Goal: Communication & Community: Answer question/provide support

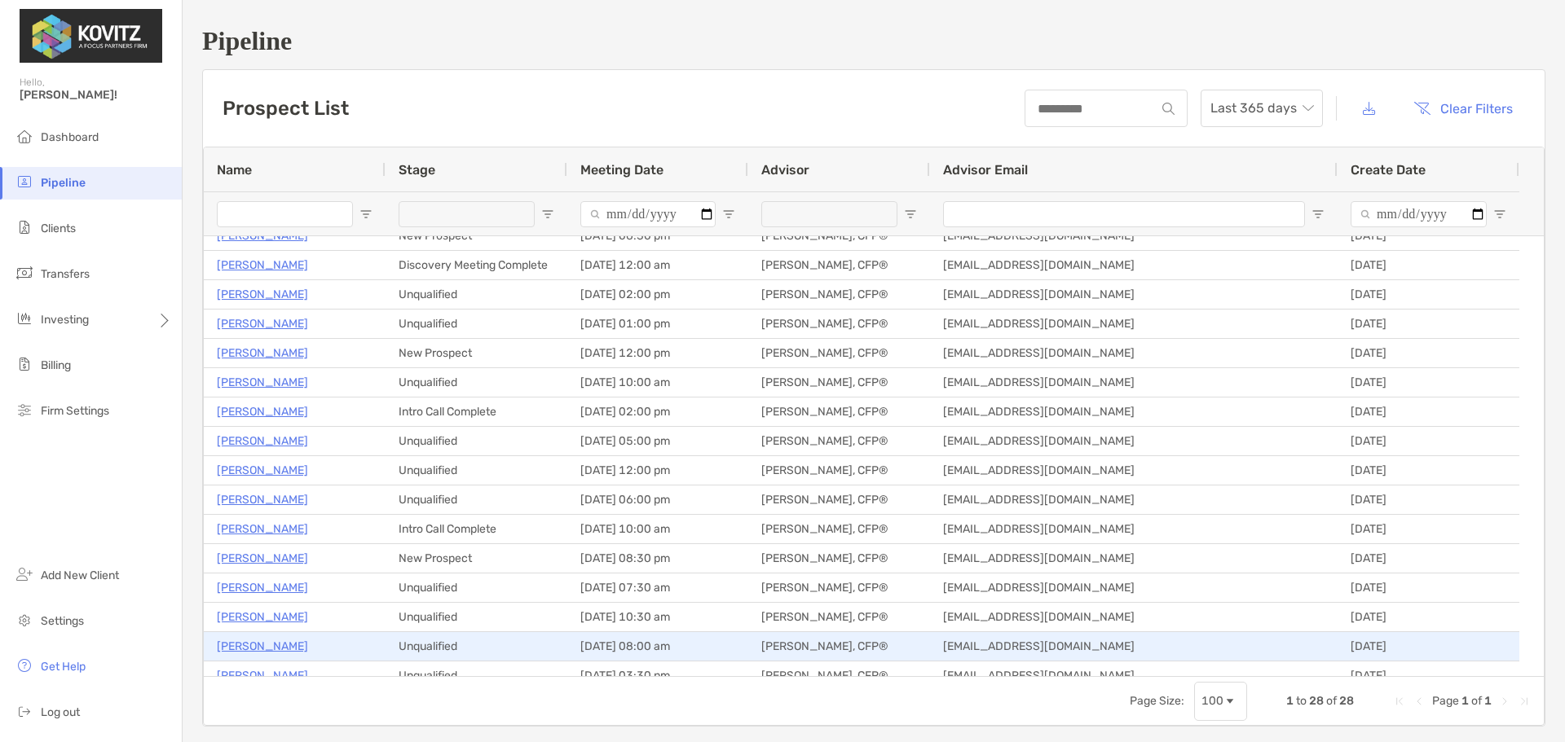
scroll to position [381, 0]
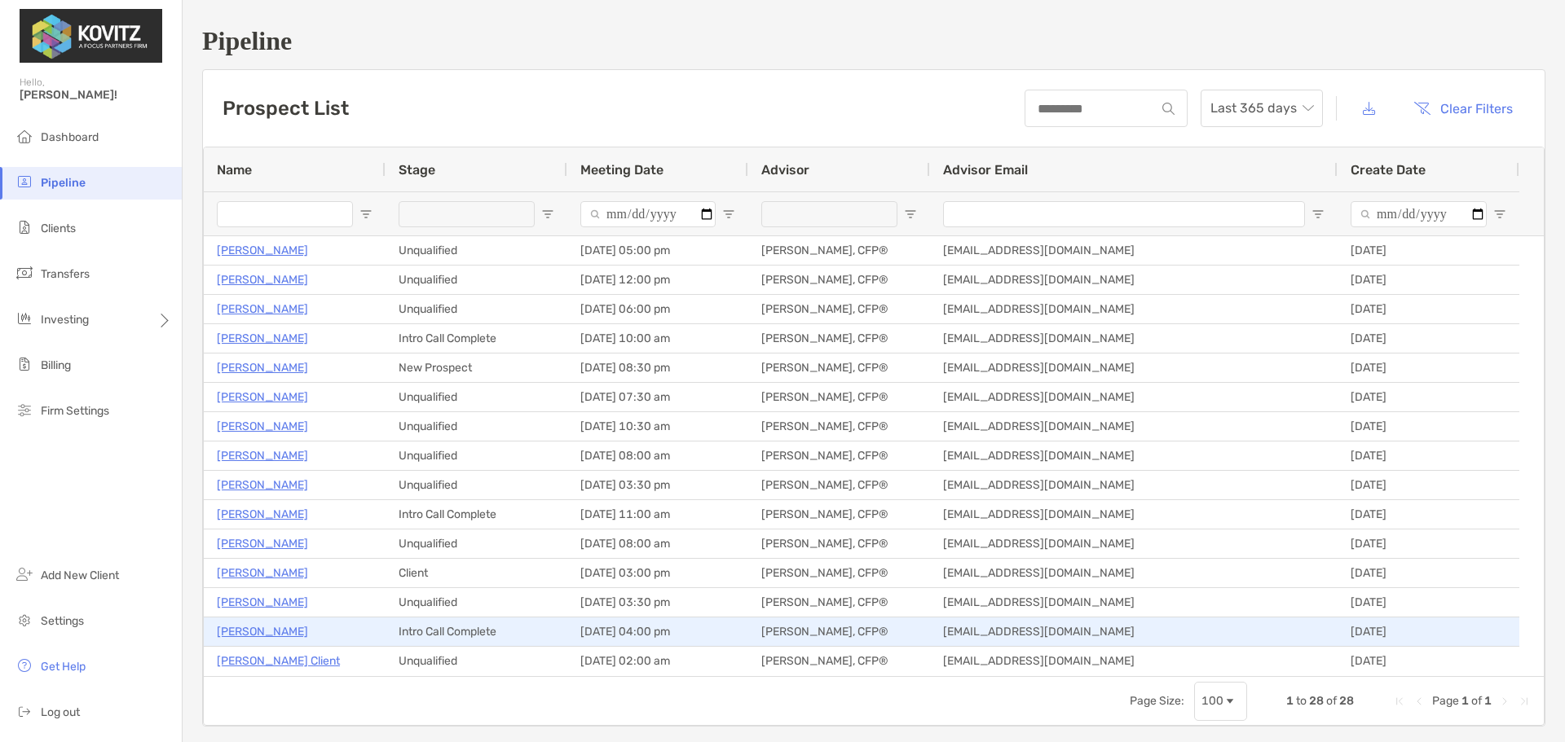
click at [278, 623] on p "[PERSON_NAME]" at bounding box center [262, 632] width 91 height 20
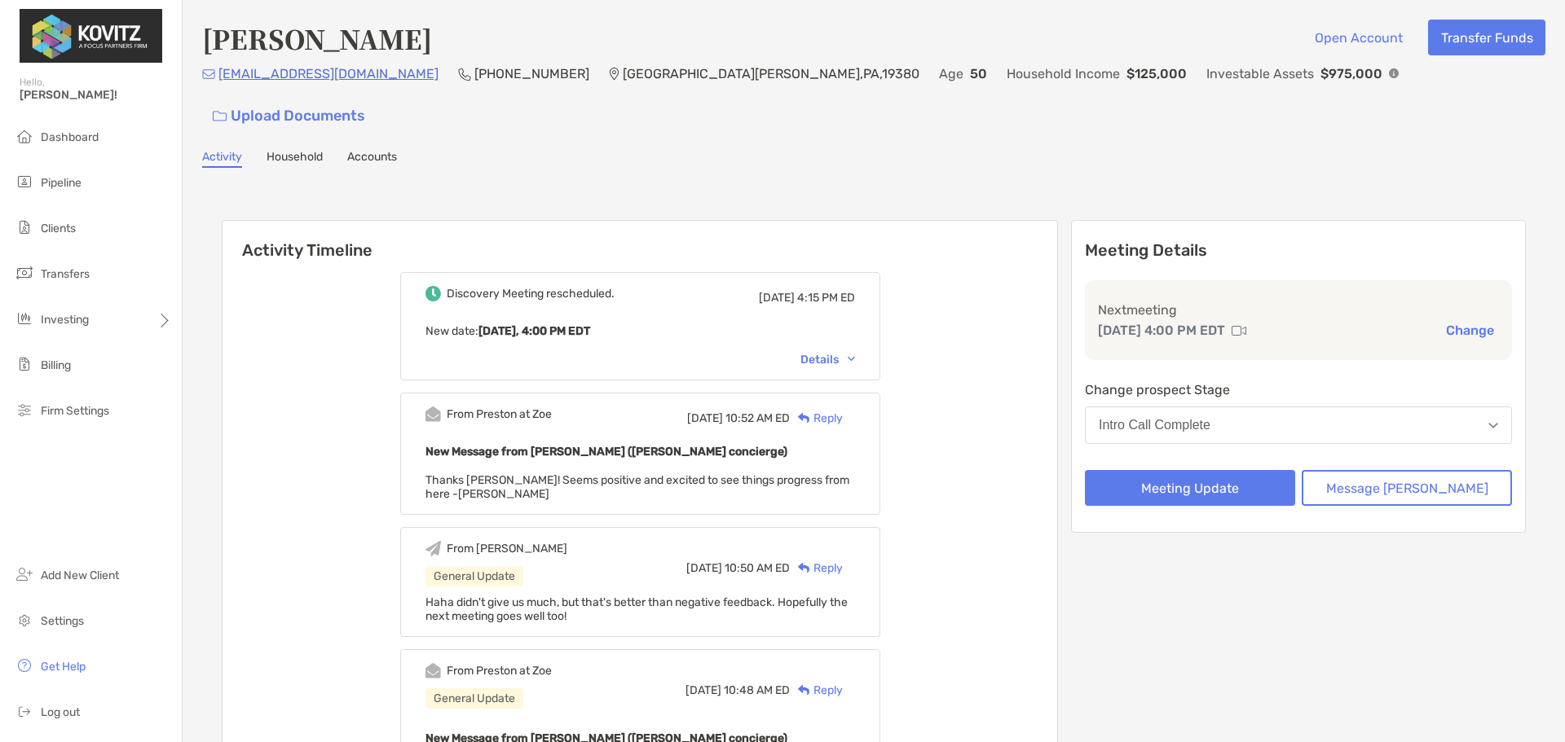
click at [1446, 322] on button "Change" at bounding box center [1470, 330] width 58 height 17
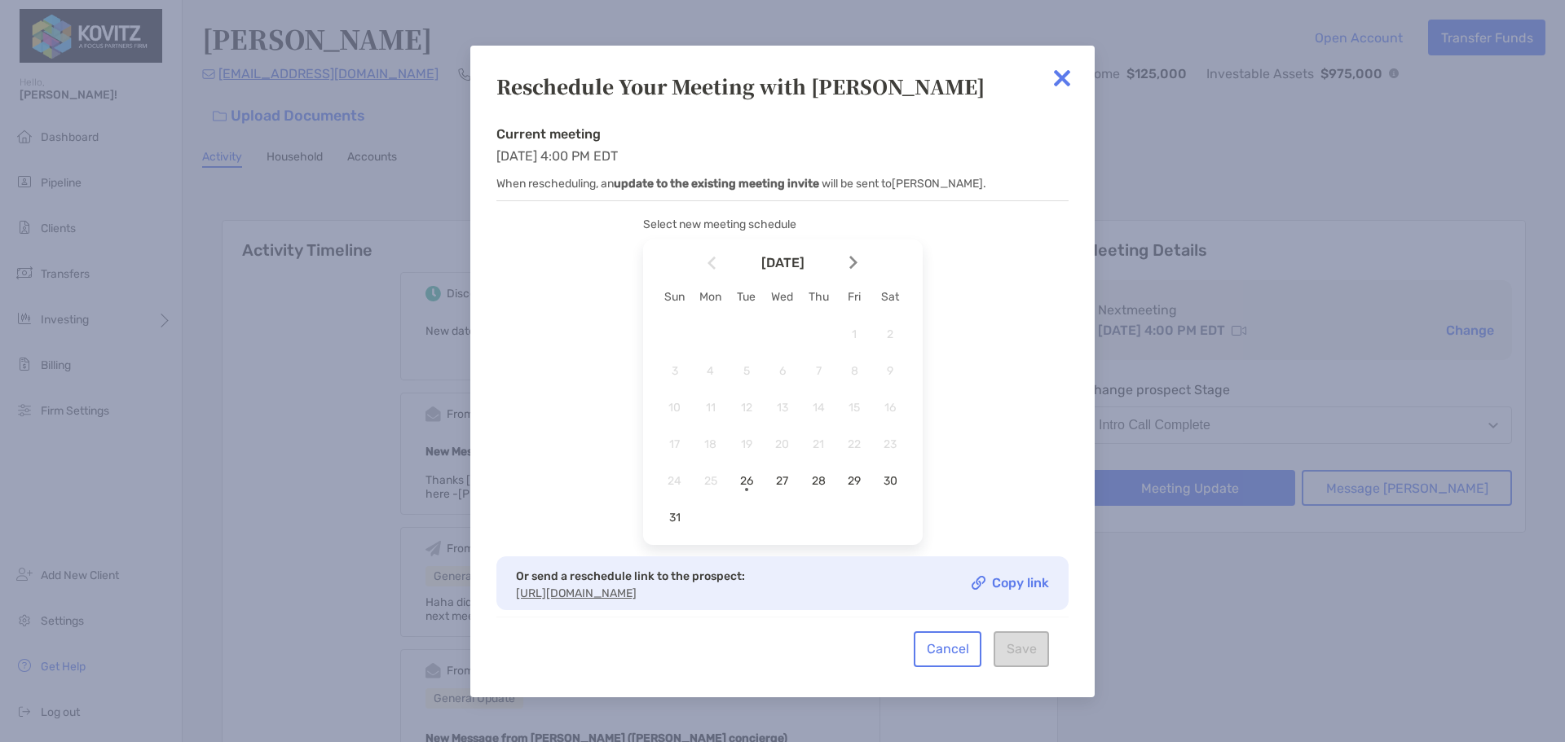
click at [848, 262] on div at bounding box center [860, 263] width 28 height 36
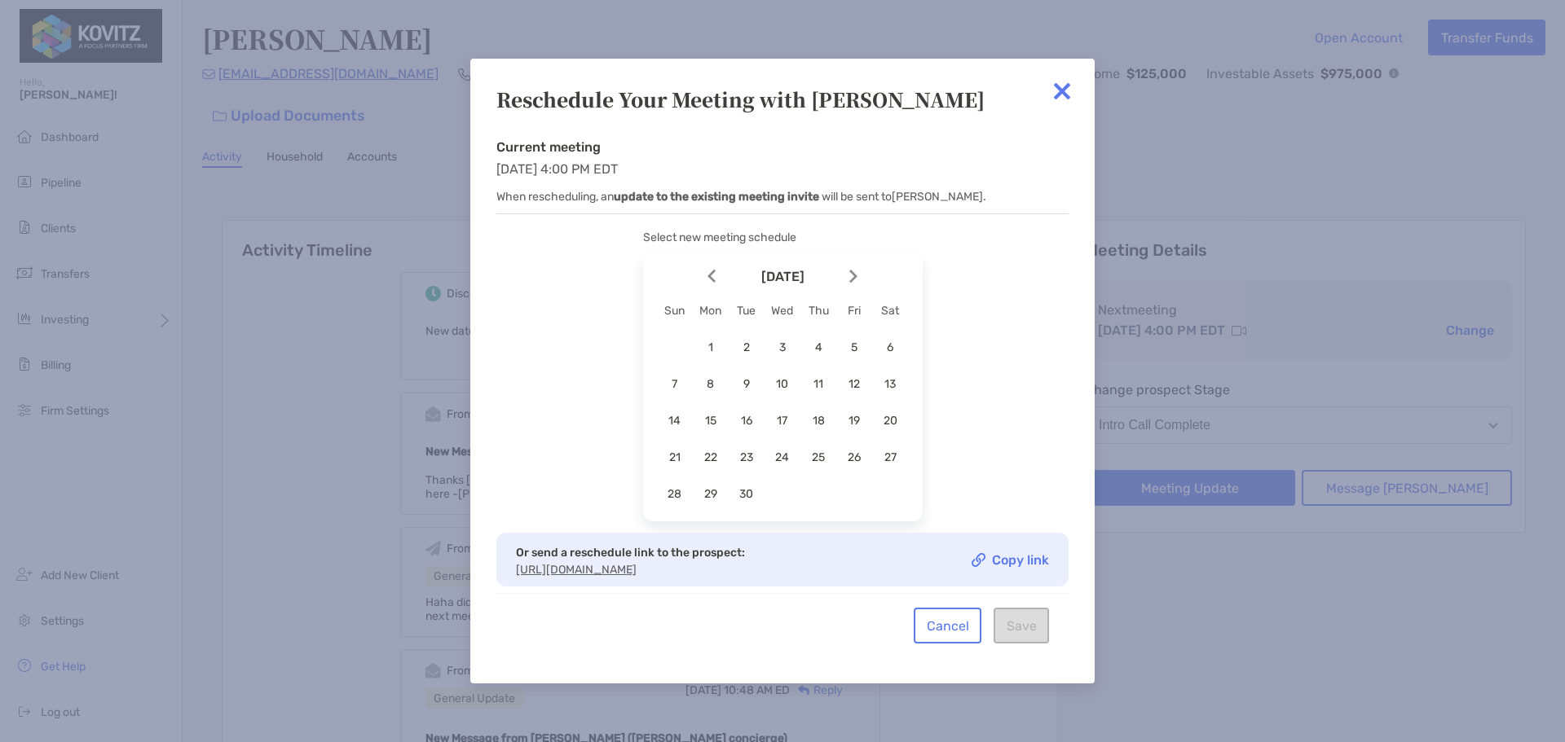
click at [853, 262] on div at bounding box center [860, 276] width 28 height 36
click at [748, 377] on span "7" at bounding box center [747, 384] width 28 height 14
click at [975, 636] on button "Cancel" at bounding box center [948, 626] width 68 height 36
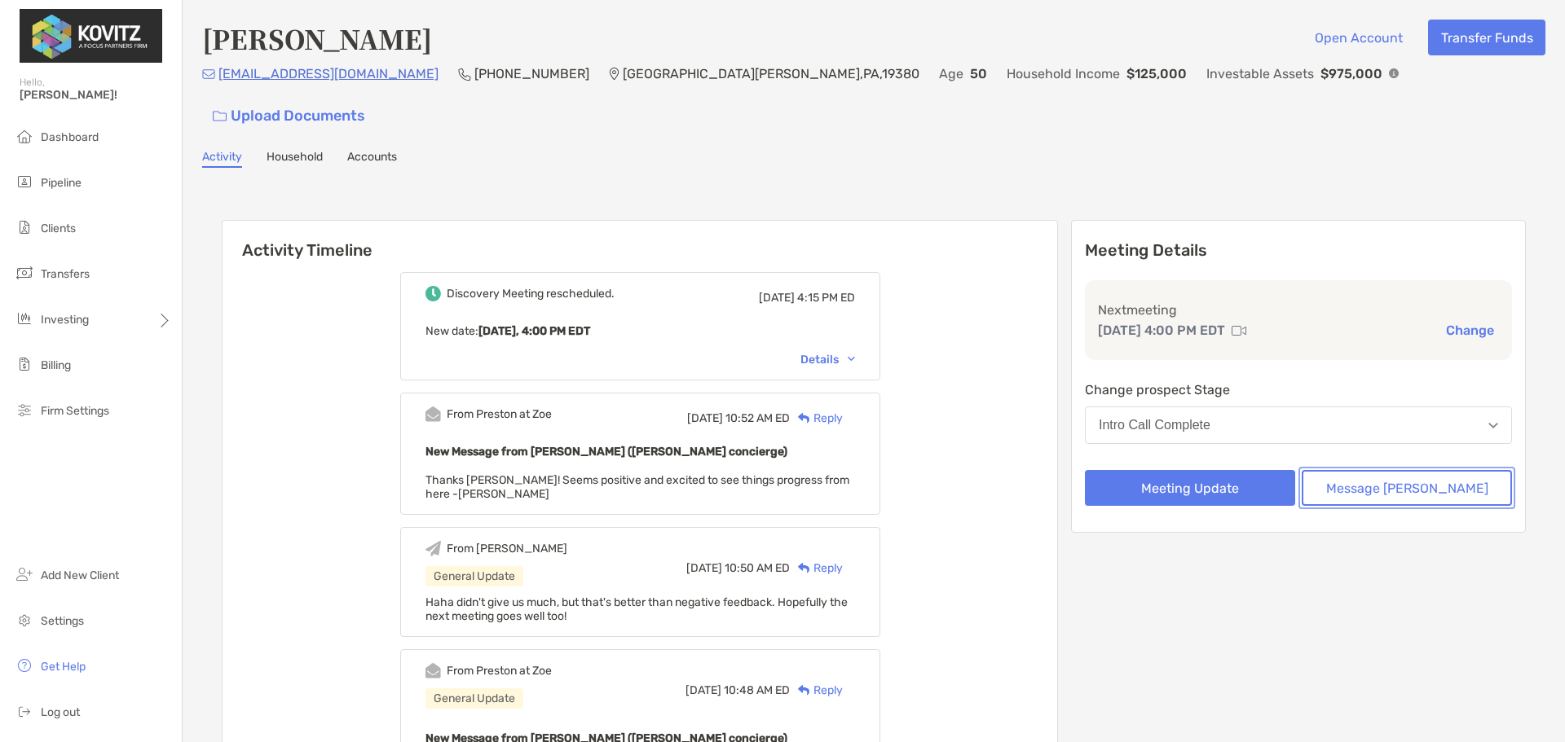
click at [1432, 470] on button "Message Zoe" at bounding box center [1407, 488] width 210 height 36
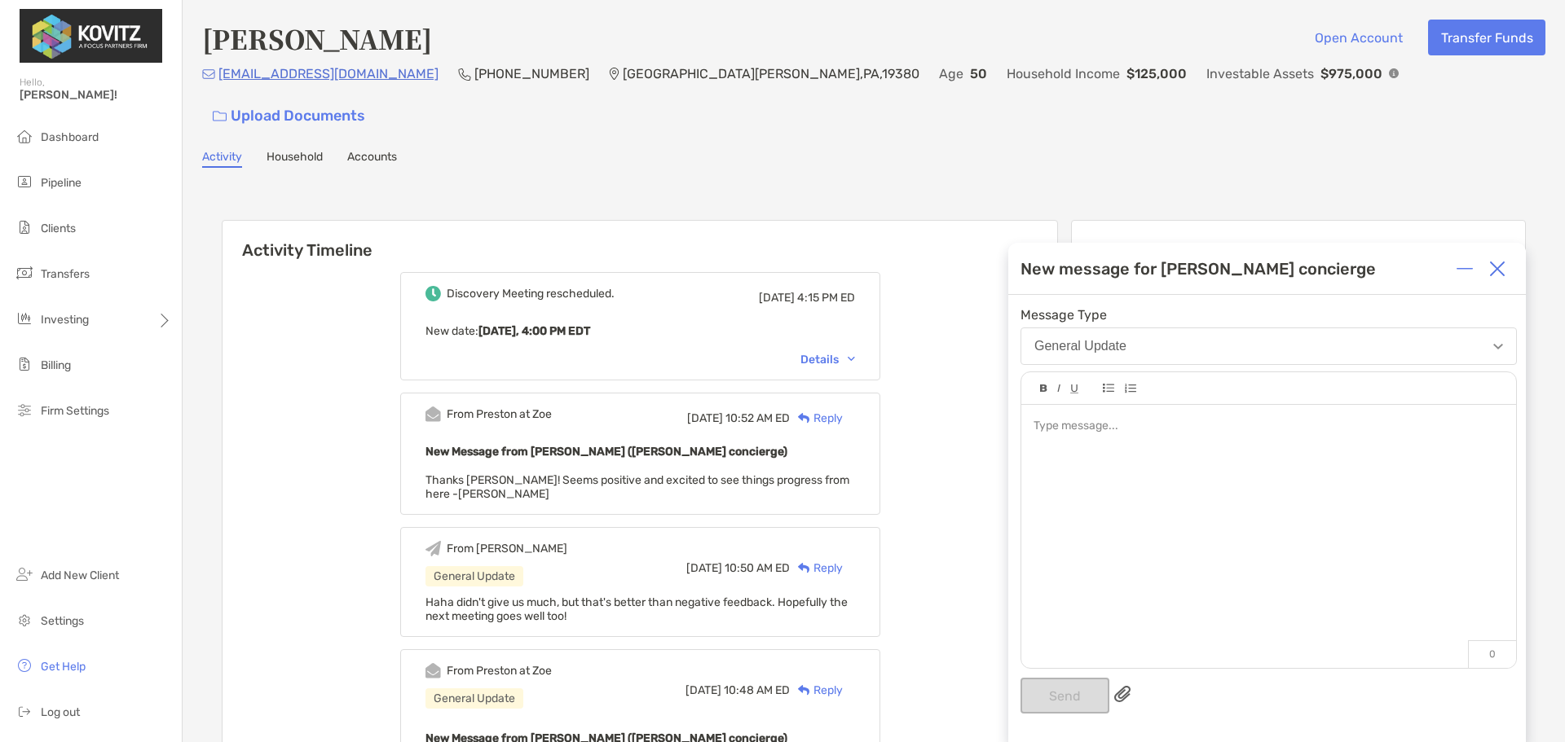
click at [1272, 443] on div at bounding box center [1268, 528] width 495 height 247
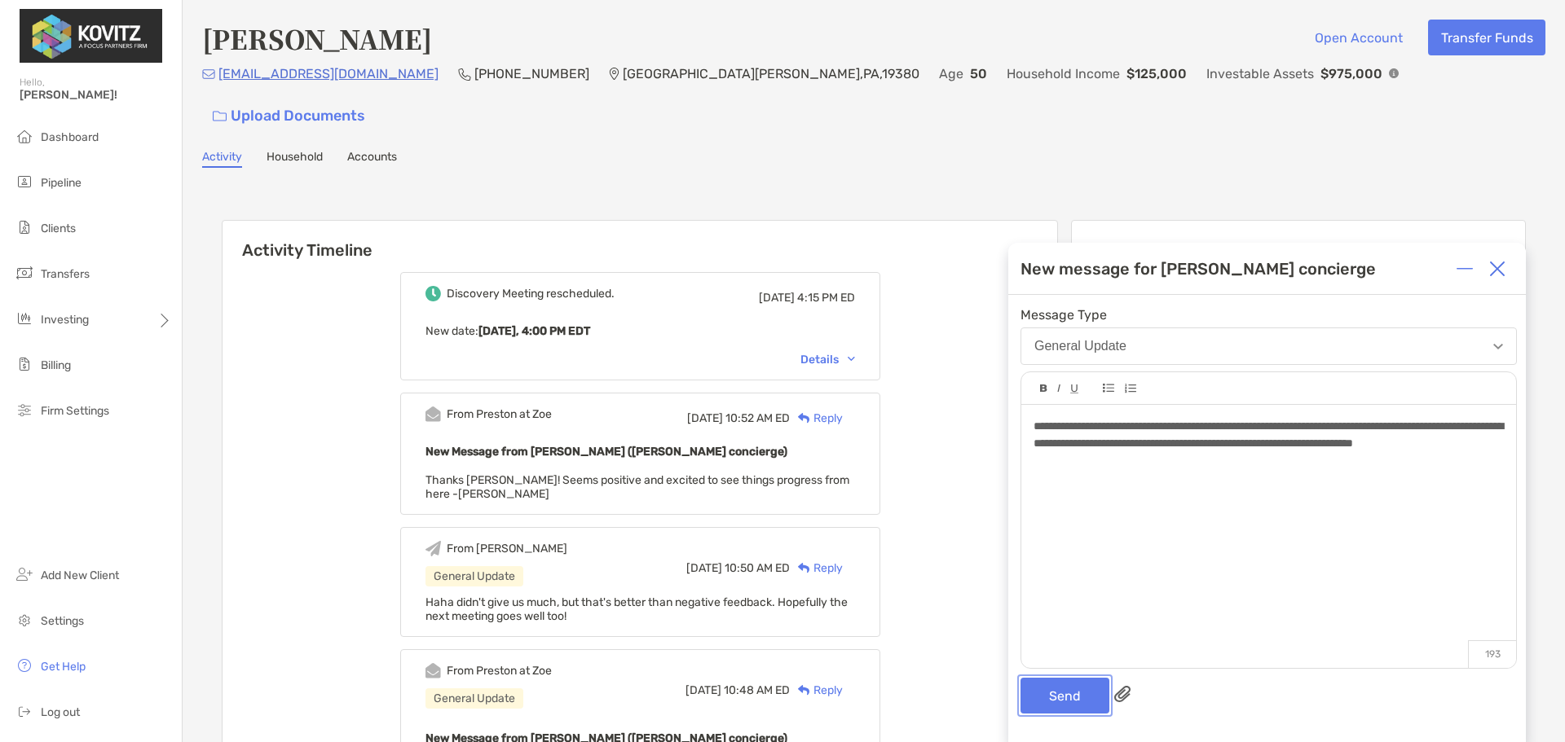
click at [1051, 689] on button "Send" at bounding box center [1064, 696] width 89 height 36
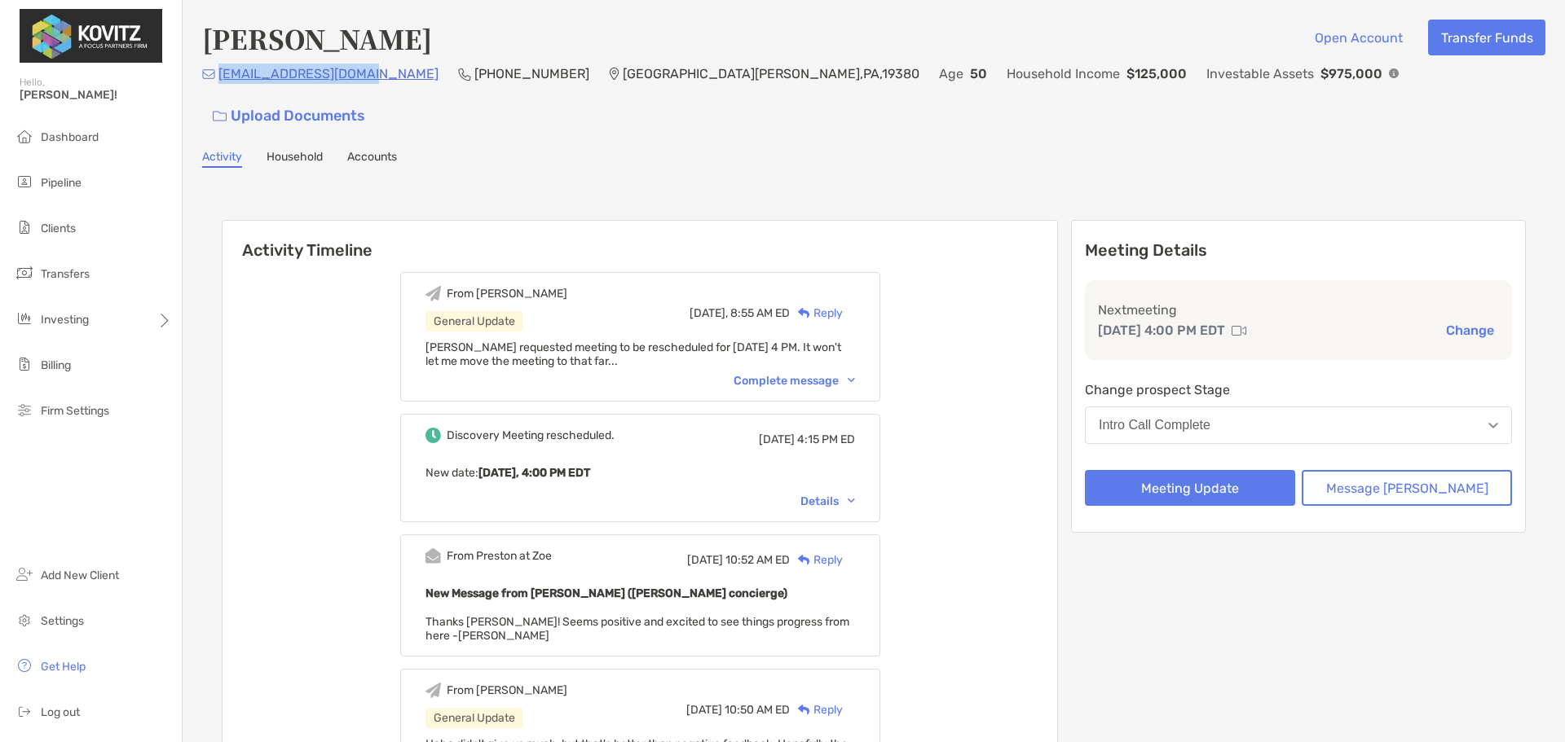
drag, startPoint x: 363, startPoint y: 80, endPoint x: 220, endPoint y: 87, distance: 143.6
click at [220, 84] on p "[EMAIL_ADDRESS][DOMAIN_NAME]" at bounding box center [328, 74] width 220 height 20
copy p "[EMAIL_ADDRESS][DOMAIN_NAME]"
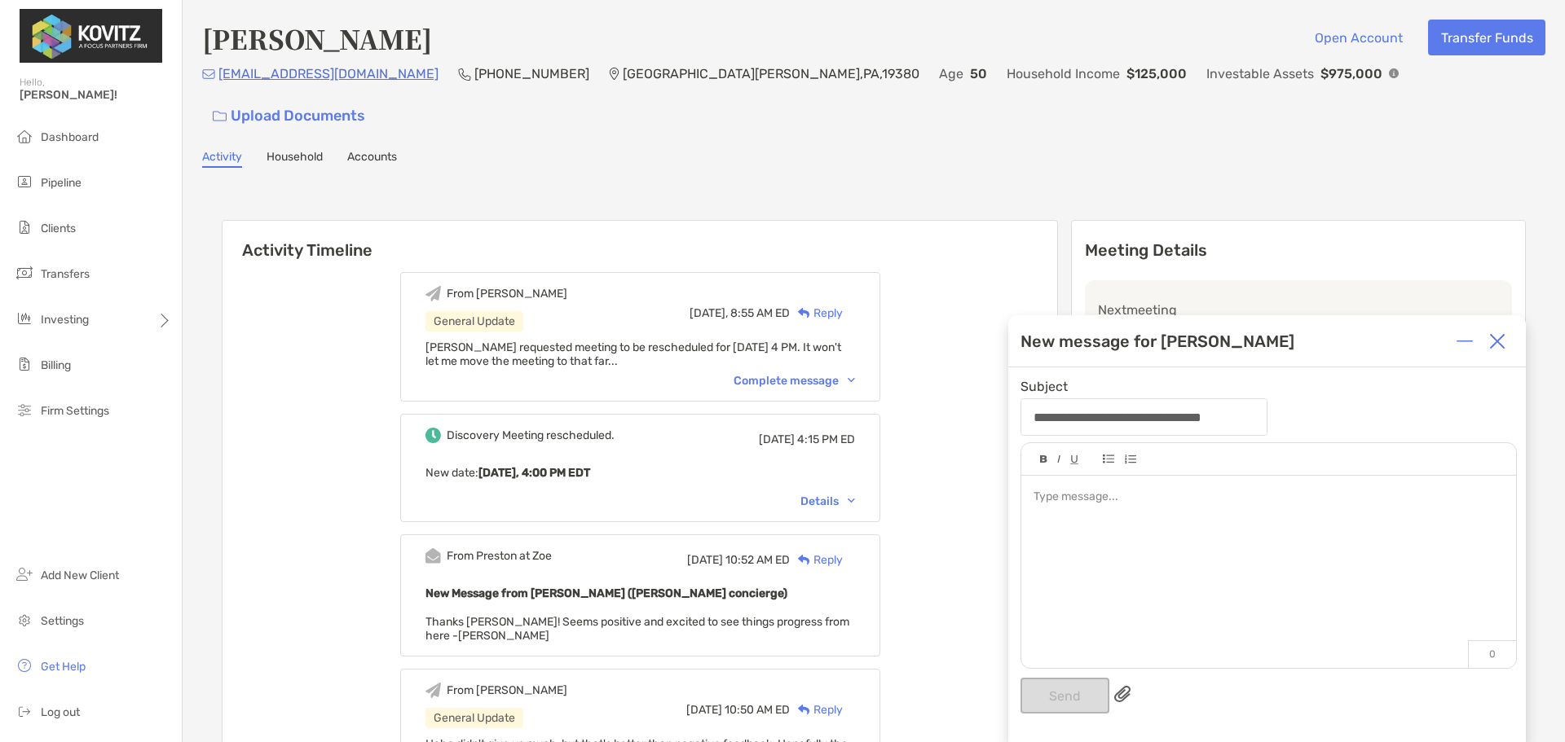
click at [1493, 347] on img at bounding box center [1497, 341] width 16 height 16
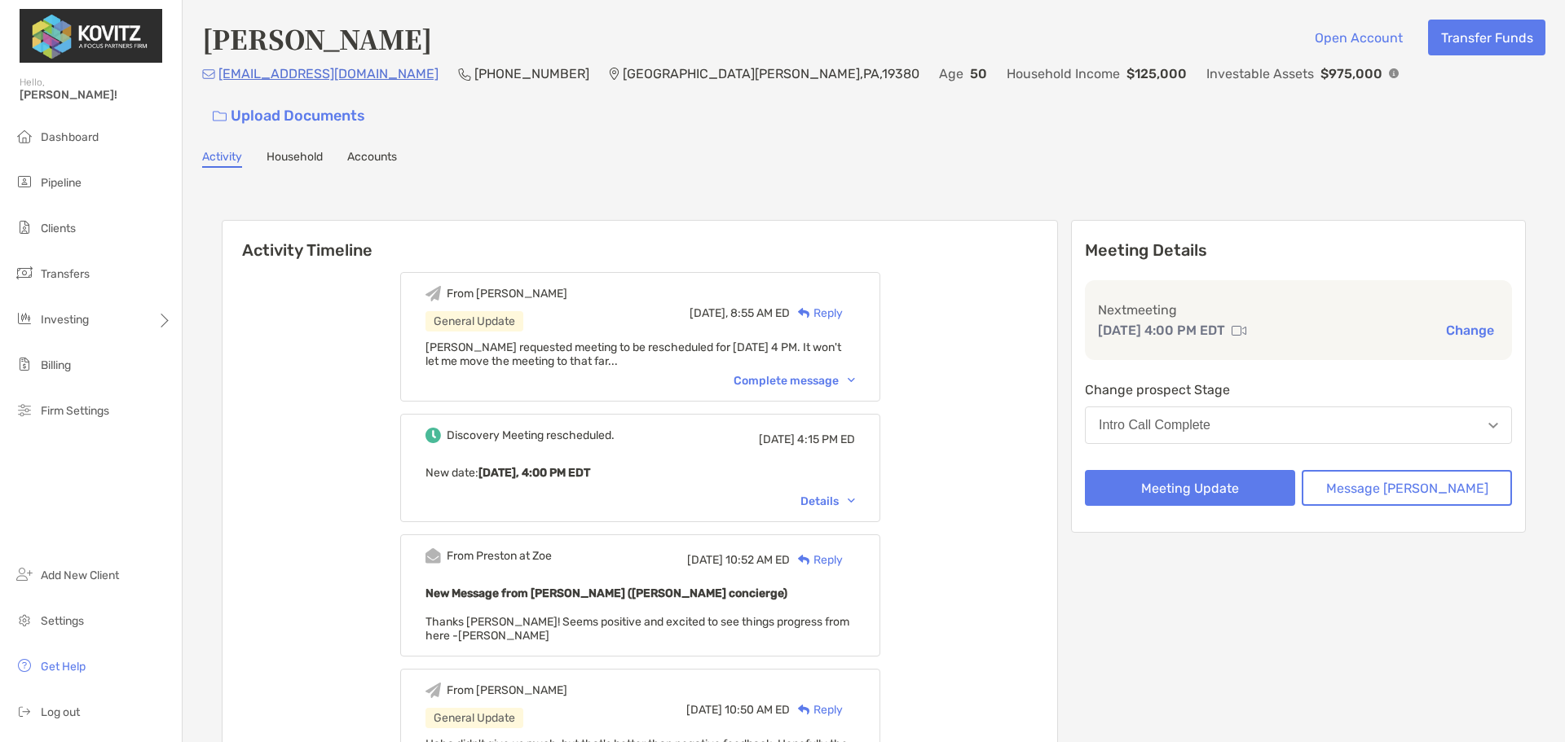
click at [1456, 322] on button "Change" at bounding box center [1470, 330] width 58 height 17
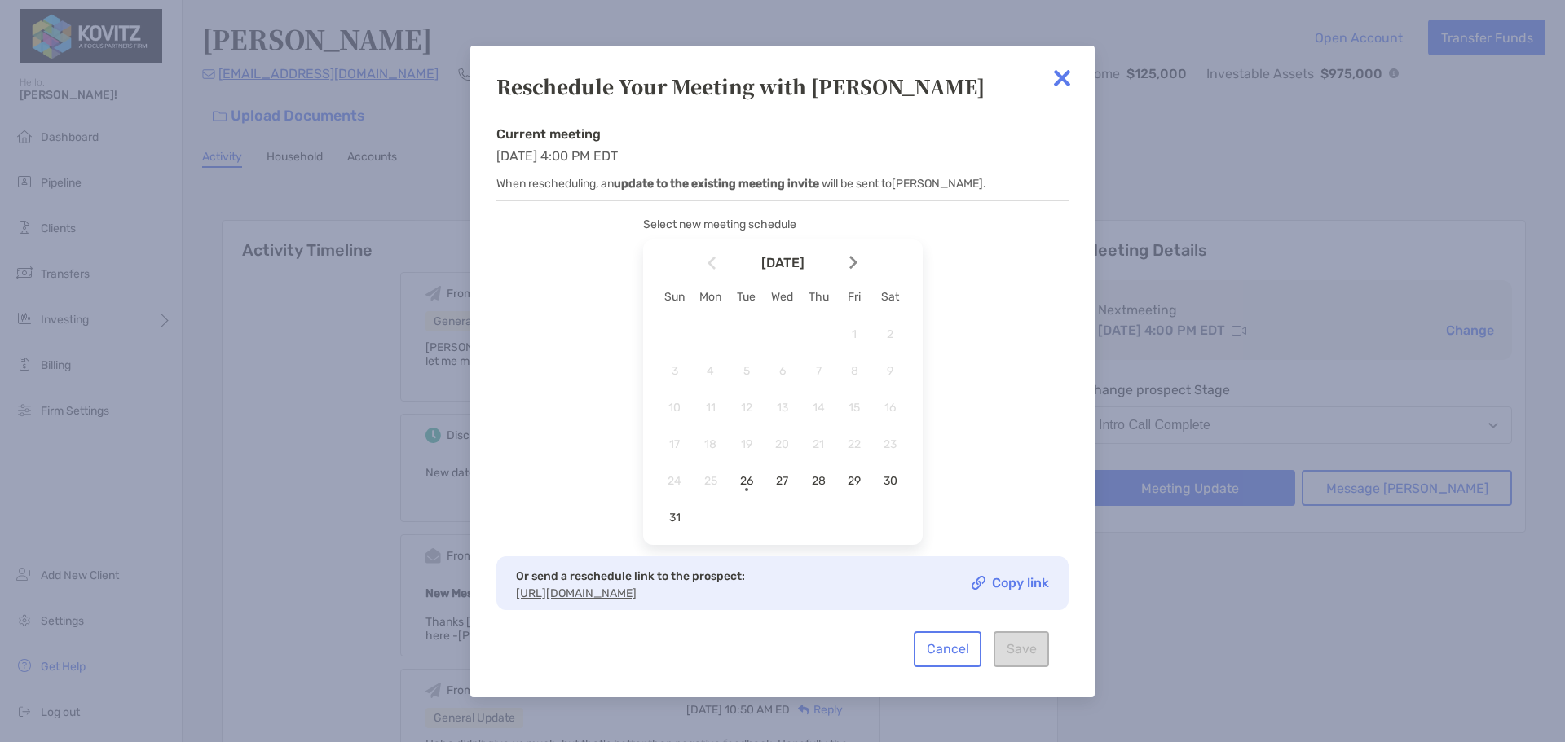
click at [1064, 81] on img at bounding box center [1062, 78] width 33 height 33
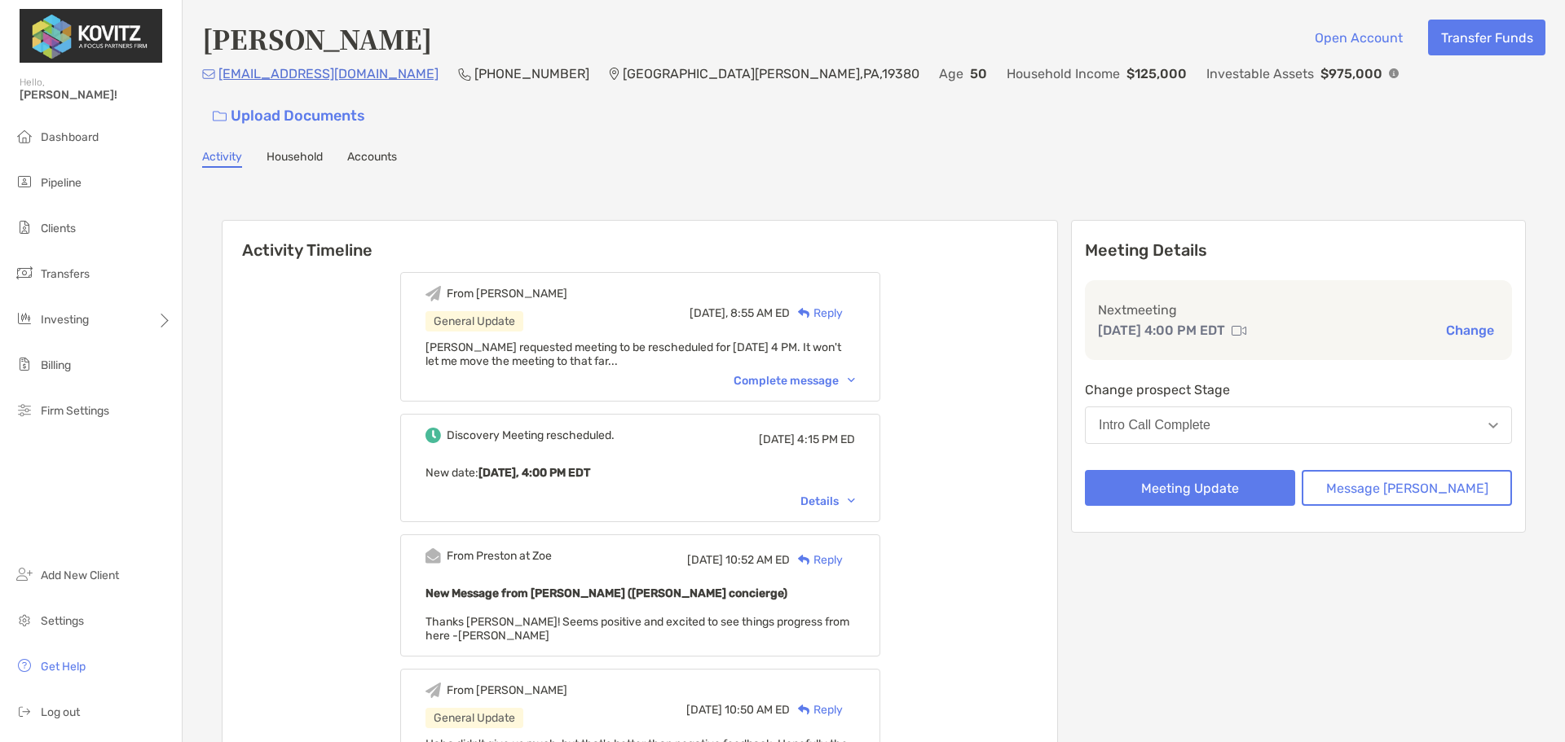
click at [1187, 418] on div "Intro Call Complete" at bounding box center [1155, 425] width 112 height 15
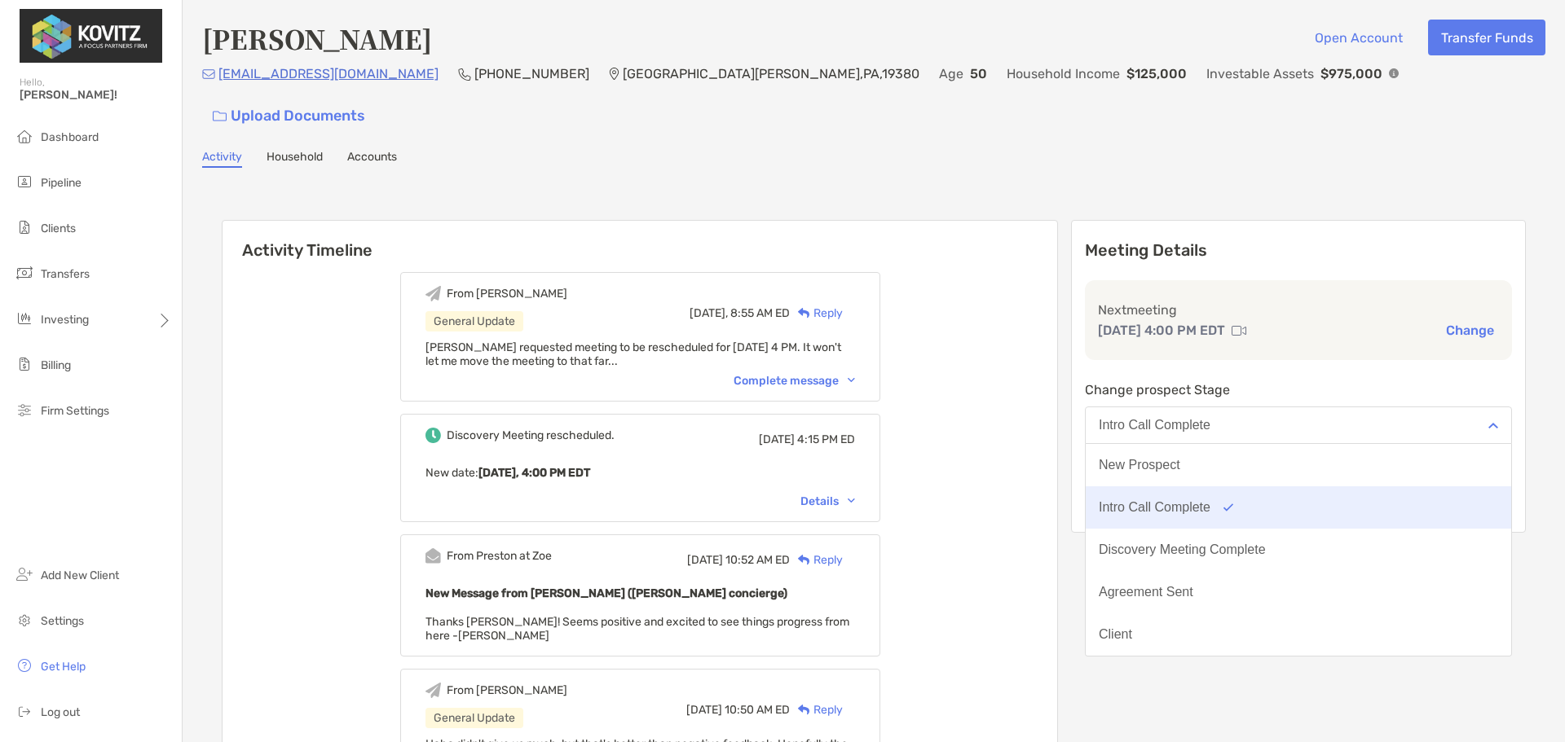
click at [1232, 487] on button "Intro Call Complete" at bounding box center [1298, 508] width 425 height 42
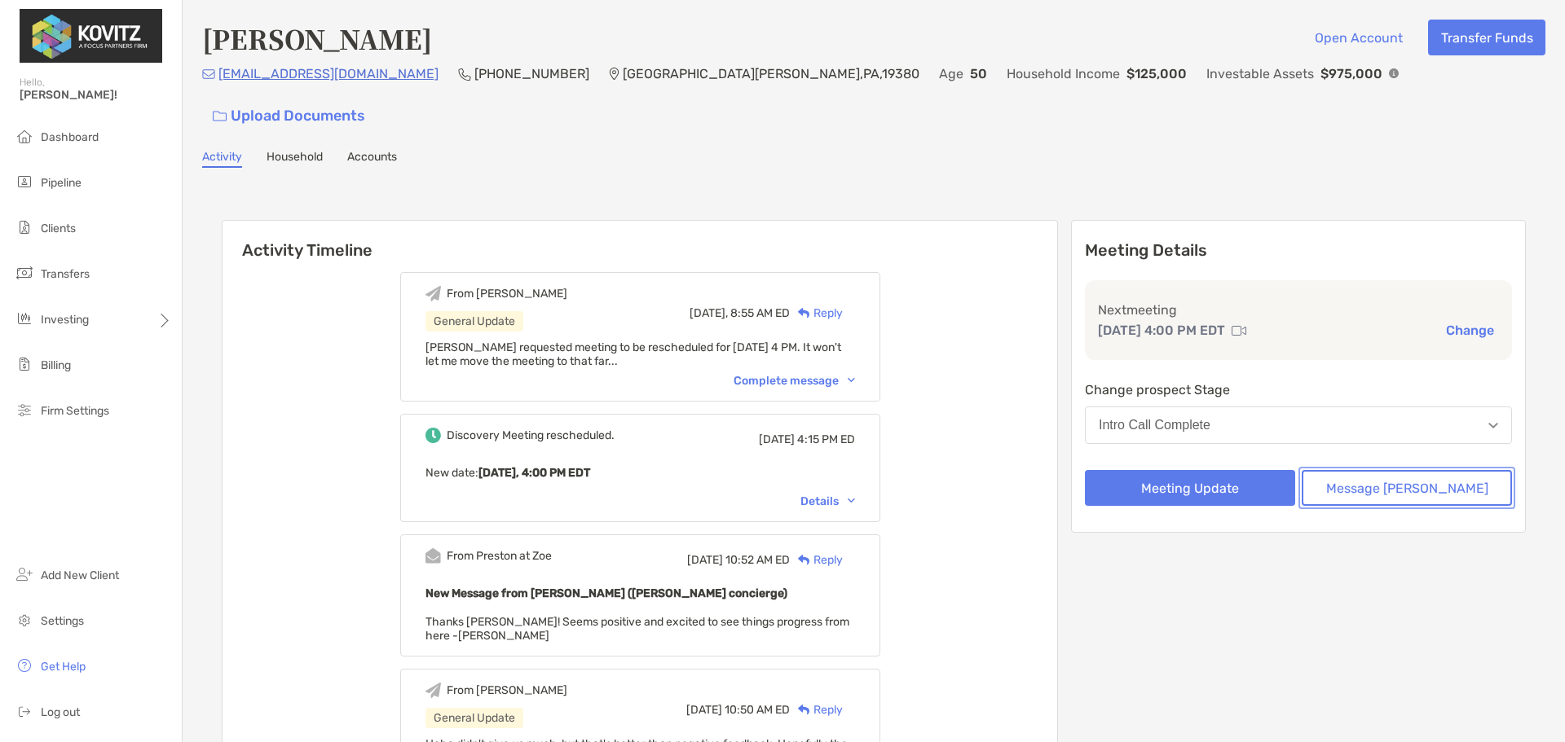
click at [1409, 470] on button "Message Zoe" at bounding box center [1407, 488] width 210 height 36
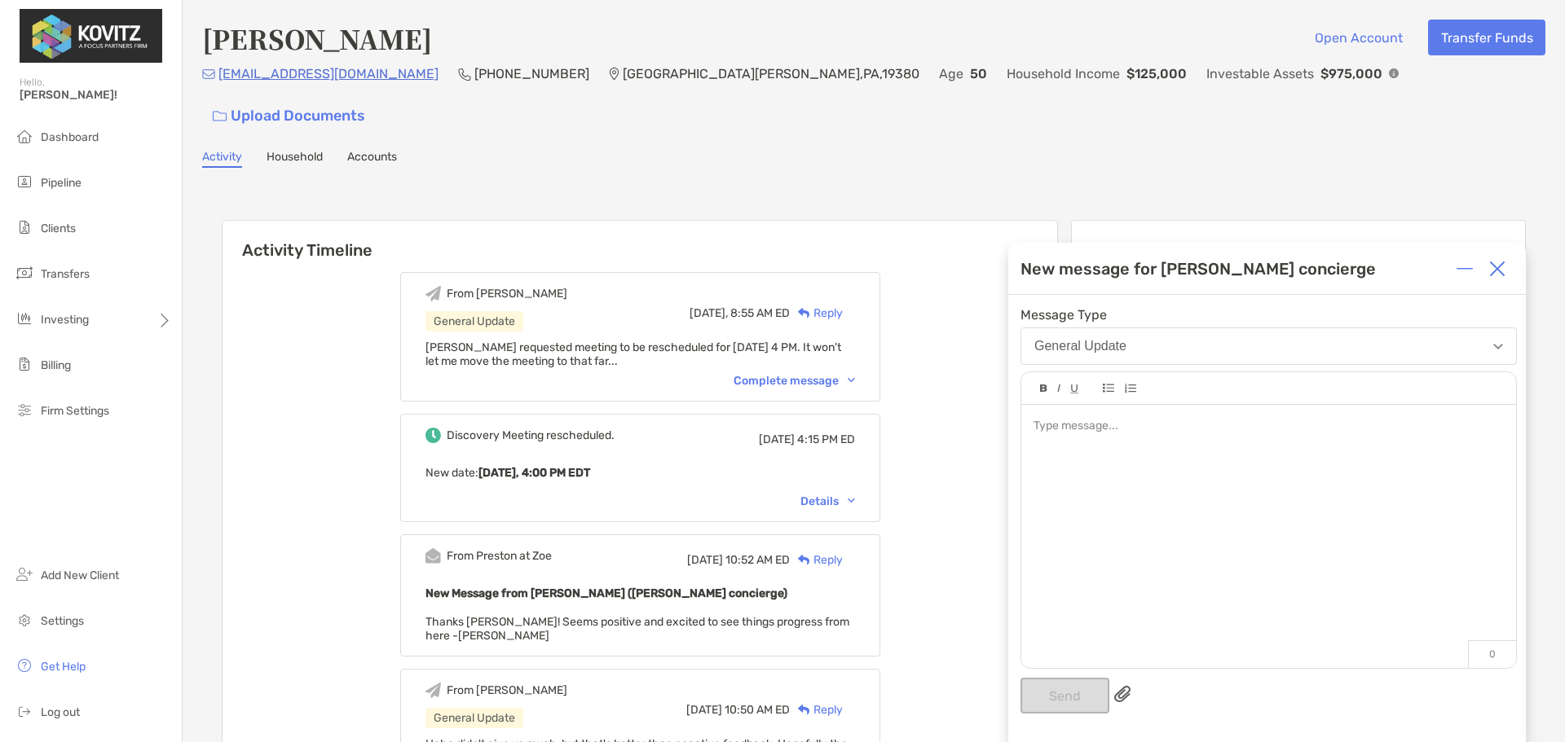
click at [1504, 259] on div at bounding box center [1497, 269] width 33 height 33
